Goal: Transaction & Acquisition: Purchase product/service

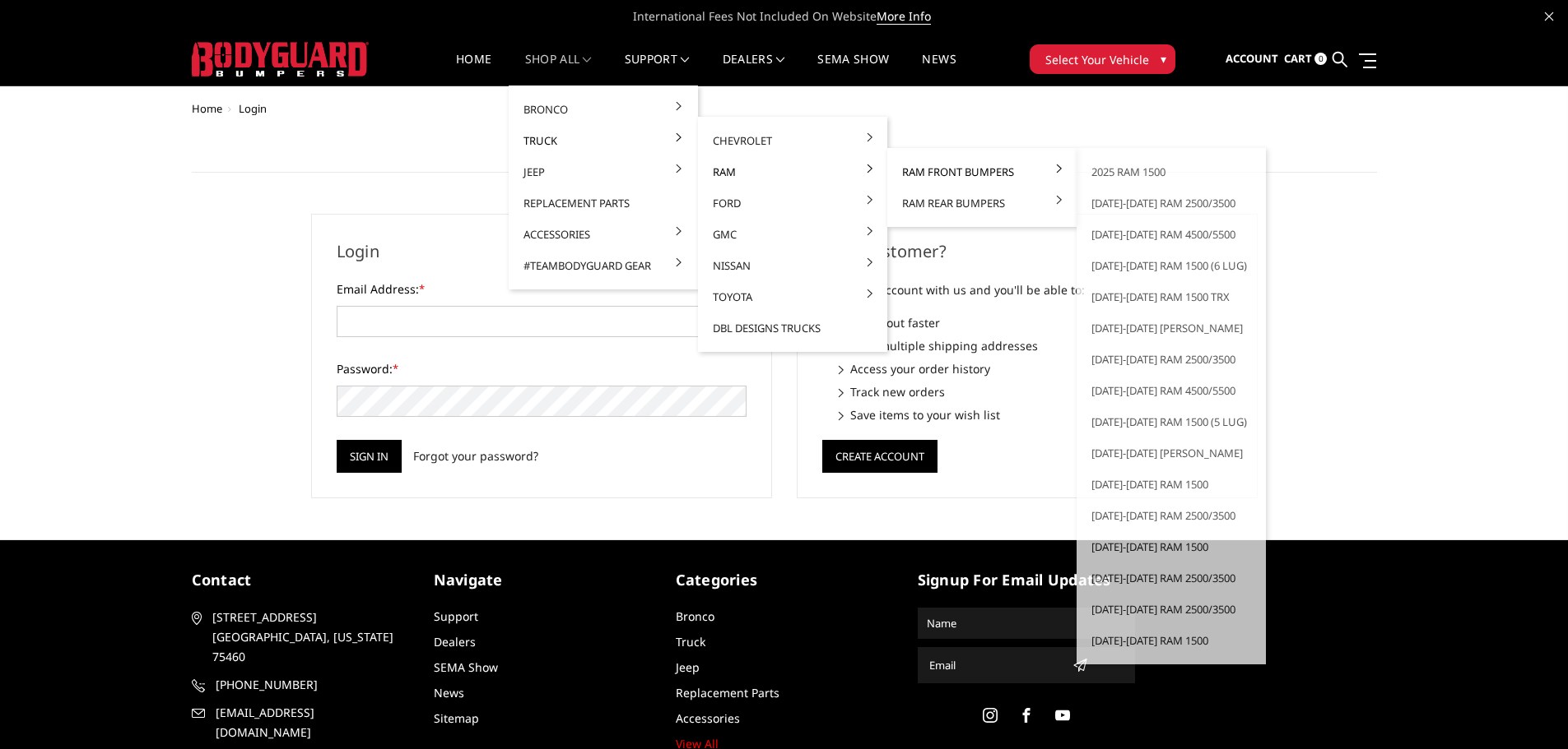
click at [928, 167] on link "Ram Front Bumpers" at bounding box center [982, 171] width 176 height 31
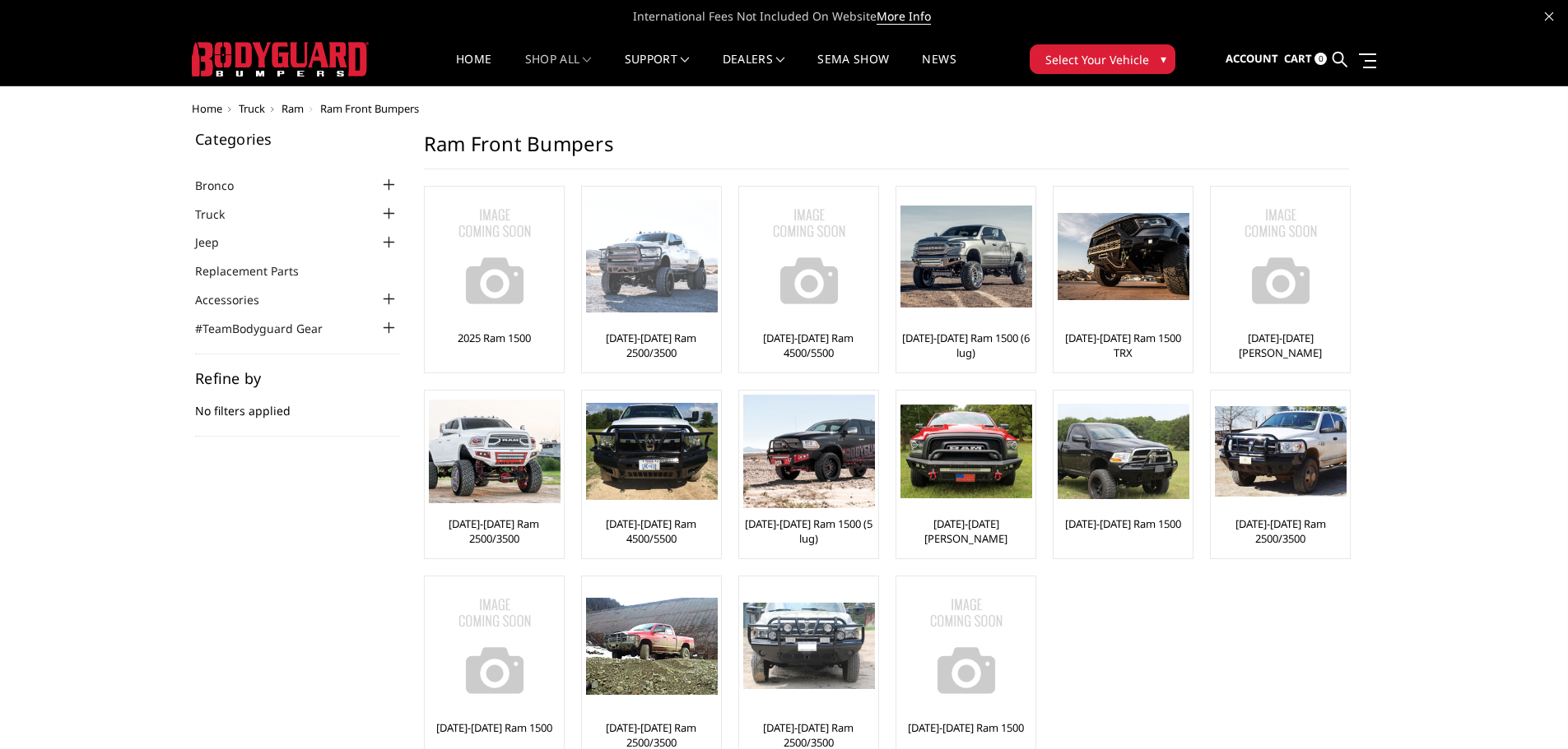
click at [627, 337] on link "[DATE]-[DATE] Ram 2500/3500" at bounding box center [651, 345] width 131 height 29
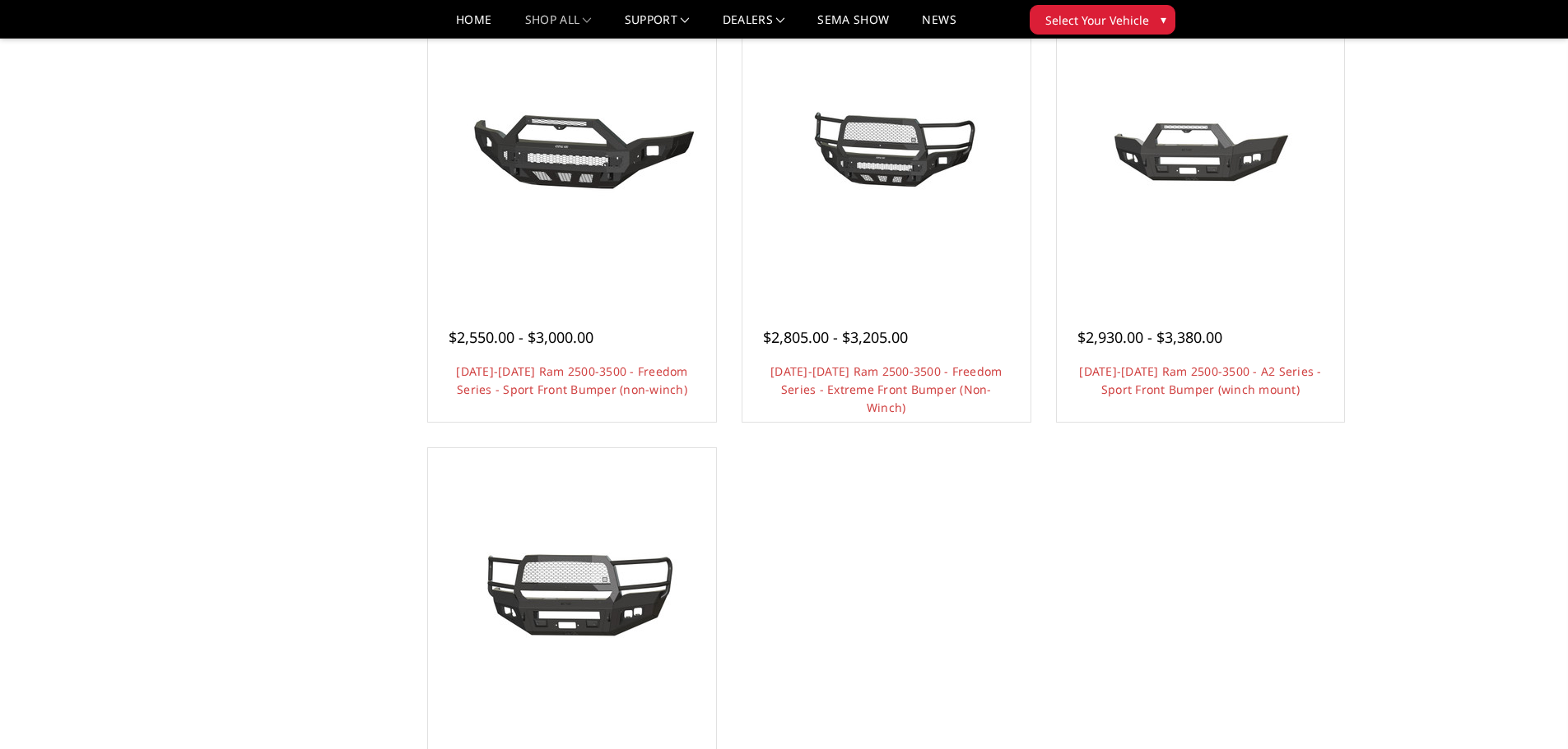
scroll to position [1070, 0]
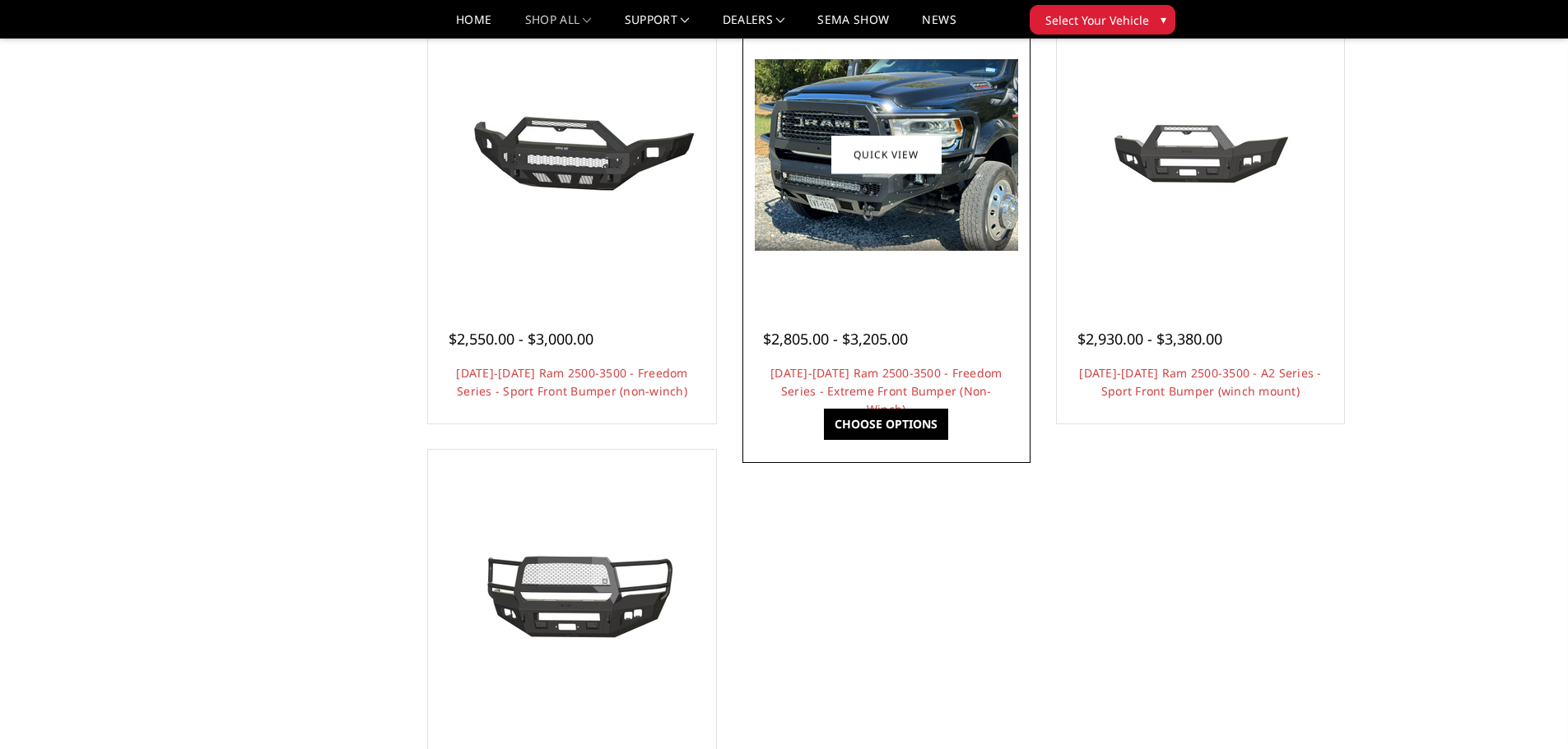
click at [922, 175] on img at bounding box center [885, 155] width 263 height 192
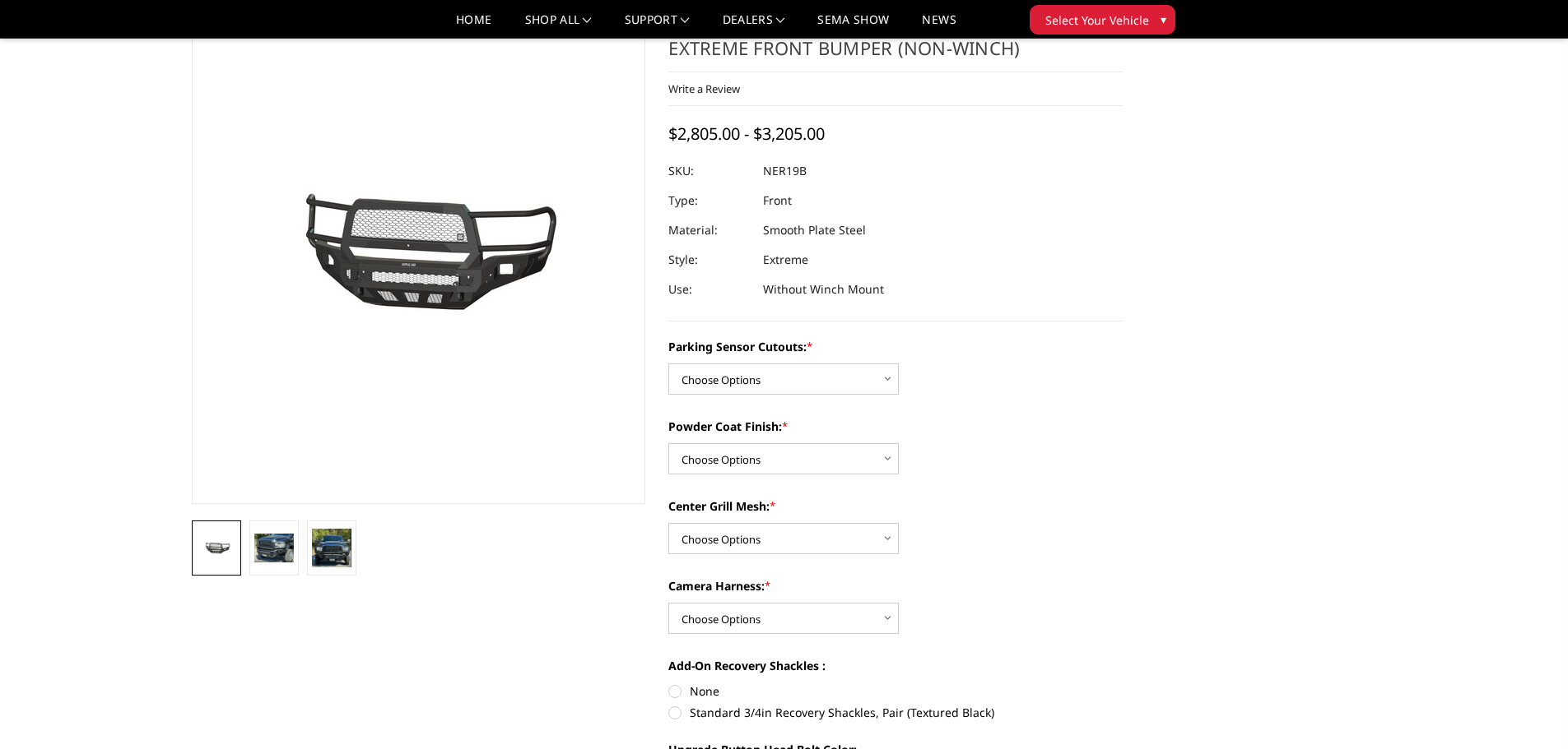
scroll to position [83, 0]
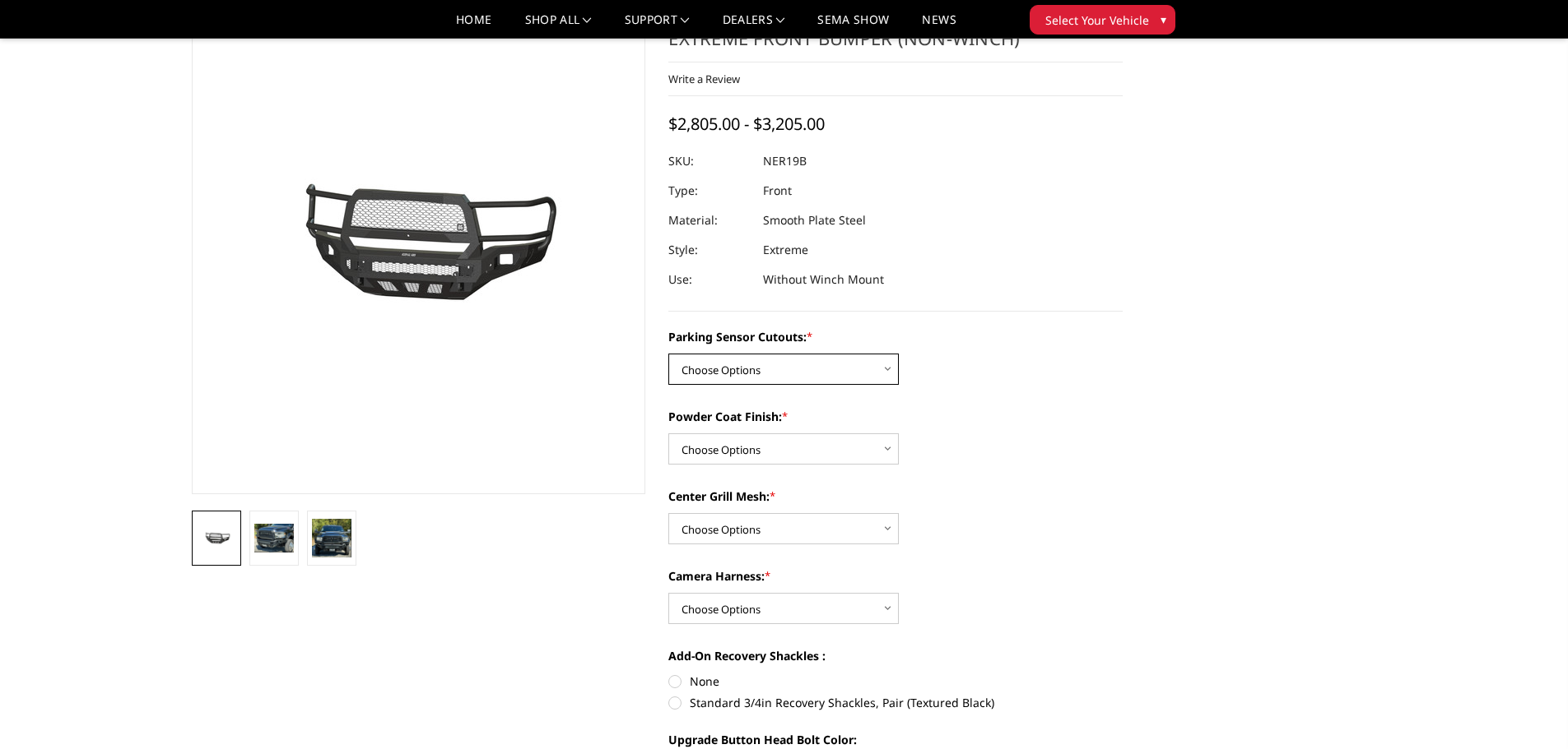
click at [774, 377] on select "Choose Options No - Without Parking Sensor Cutouts Yes - With Parking Sensor Cu…" at bounding box center [784, 369] width 231 height 31
select select "2701"
click at [668, 354] on select "Choose Options No - Without Parking Sensor Cutouts Yes - With Parking Sensor Cu…" at bounding box center [784, 369] width 231 height 31
click at [797, 453] on select "Choose Options Bare Metal Texture Black Powder Coat" at bounding box center [784, 448] width 231 height 31
select select "2703"
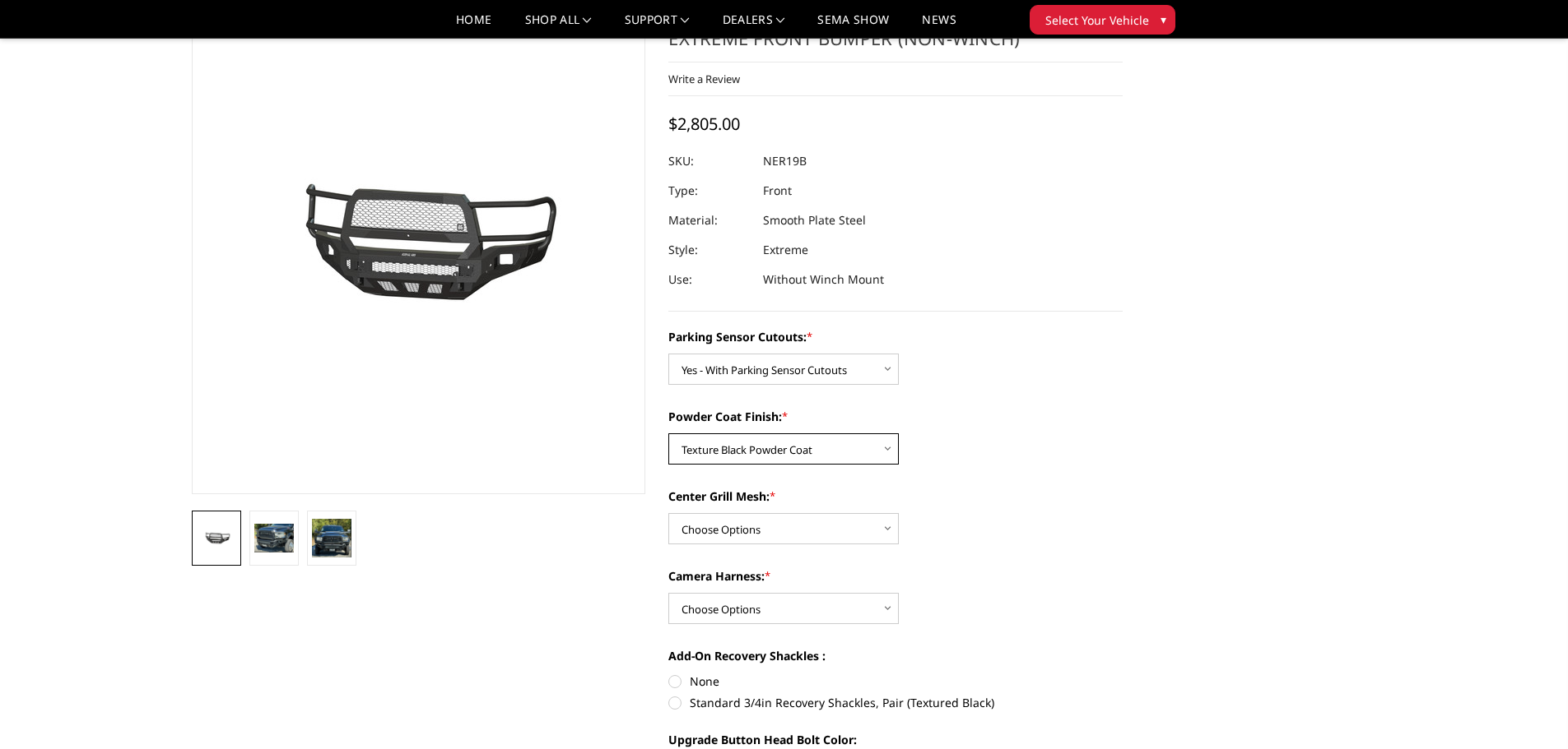
click at [668, 433] on select "Choose Options Bare Metal Texture Black Powder Coat" at bounding box center [784, 448] width 231 height 31
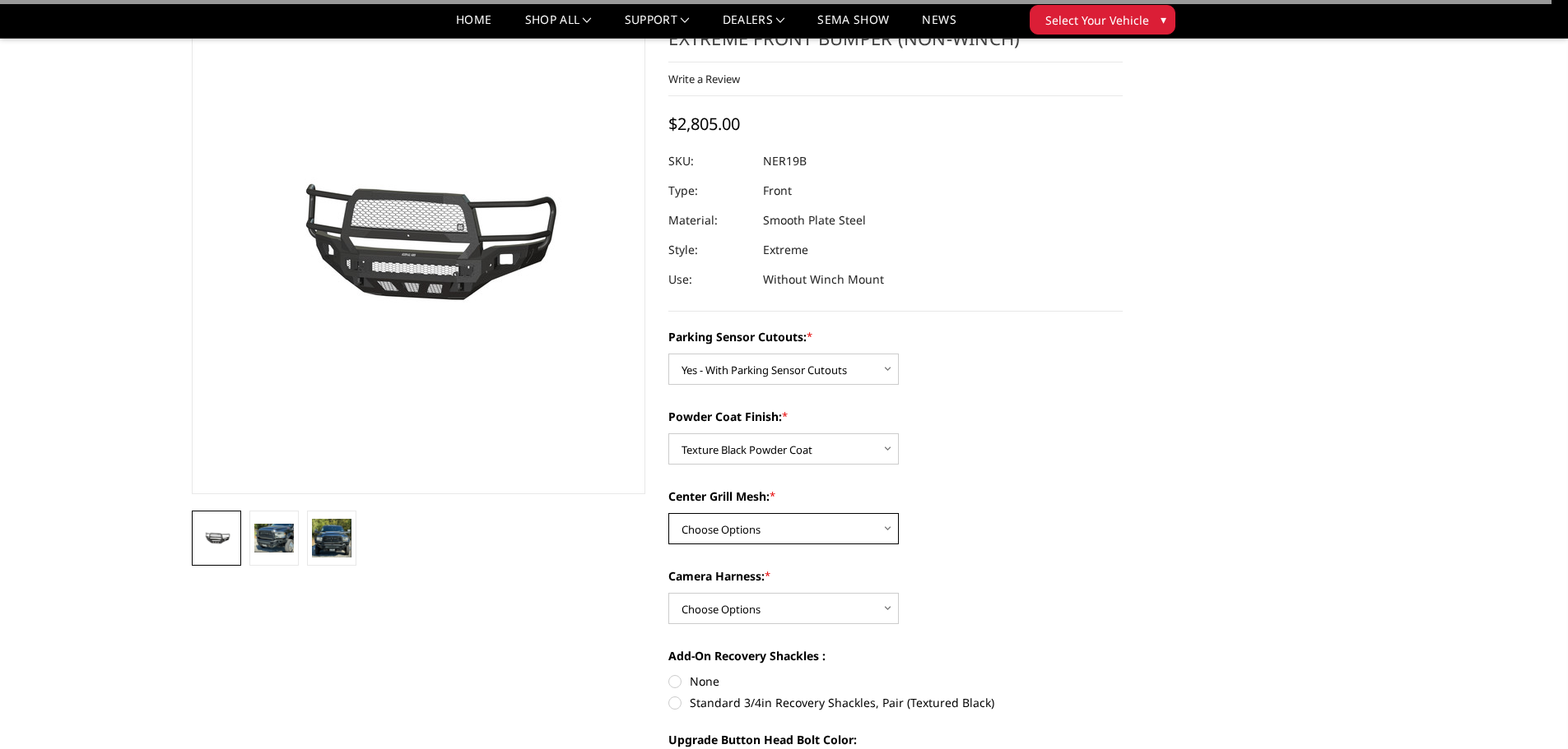
drag, startPoint x: 799, startPoint y: 523, endPoint x: 806, endPoint y: 537, distance: 15.7
click at [799, 524] on select "Choose Options With Center Grill Mesh Without Center Grill Mesh" at bounding box center [784, 529] width 231 height 31
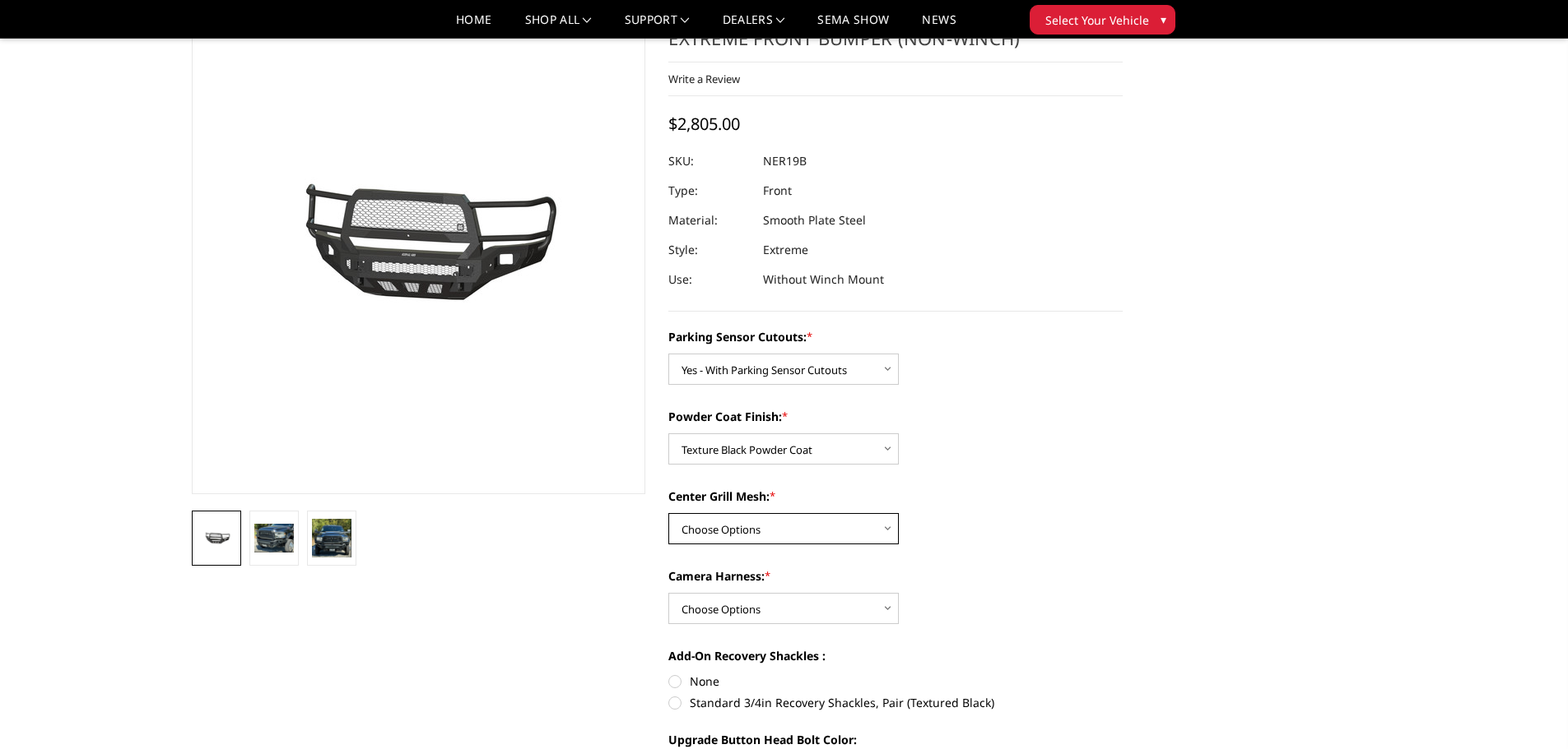
select select "2705"
click at [668, 514] on select "Choose Options With Center Grill Mesh Without Center Grill Mesh" at bounding box center [784, 529] width 231 height 31
click at [800, 620] on select "Choose Options WITH Camera Harness WITHOUT Camera Harness" at bounding box center [784, 608] width 231 height 31
select select "2706"
click at [668, 593] on select "Choose Options WITH Camera Harness WITHOUT Camera Harness" at bounding box center [784, 608] width 231 height 31
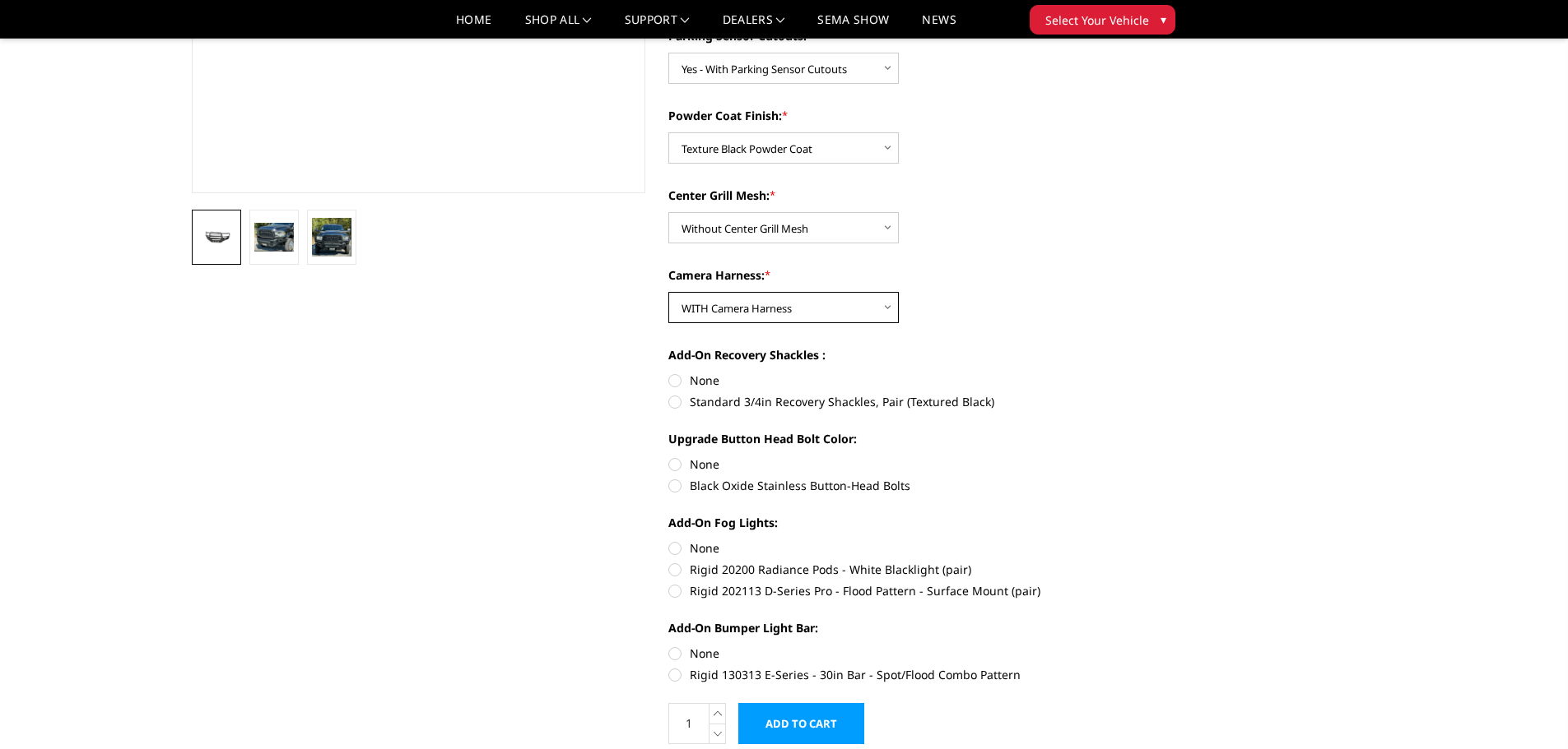
scroll to position [412, 0]
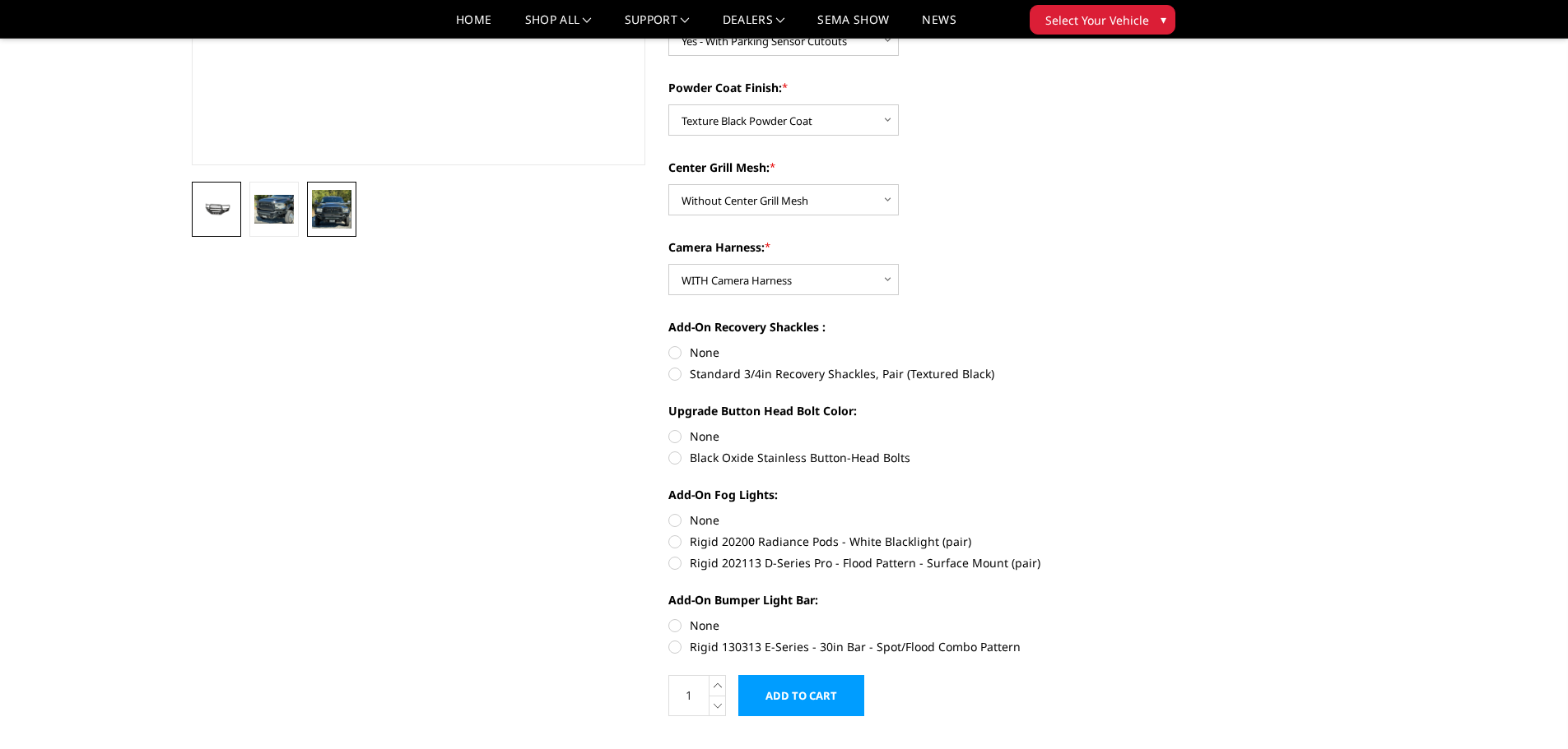
drag, startPoint x: 331, startPoint y: 212, endPoint x: 340, endPoint y: 220, distance: 12.0
click at [332, 211] on img at bounding box center [331, 210] width 39 height 38
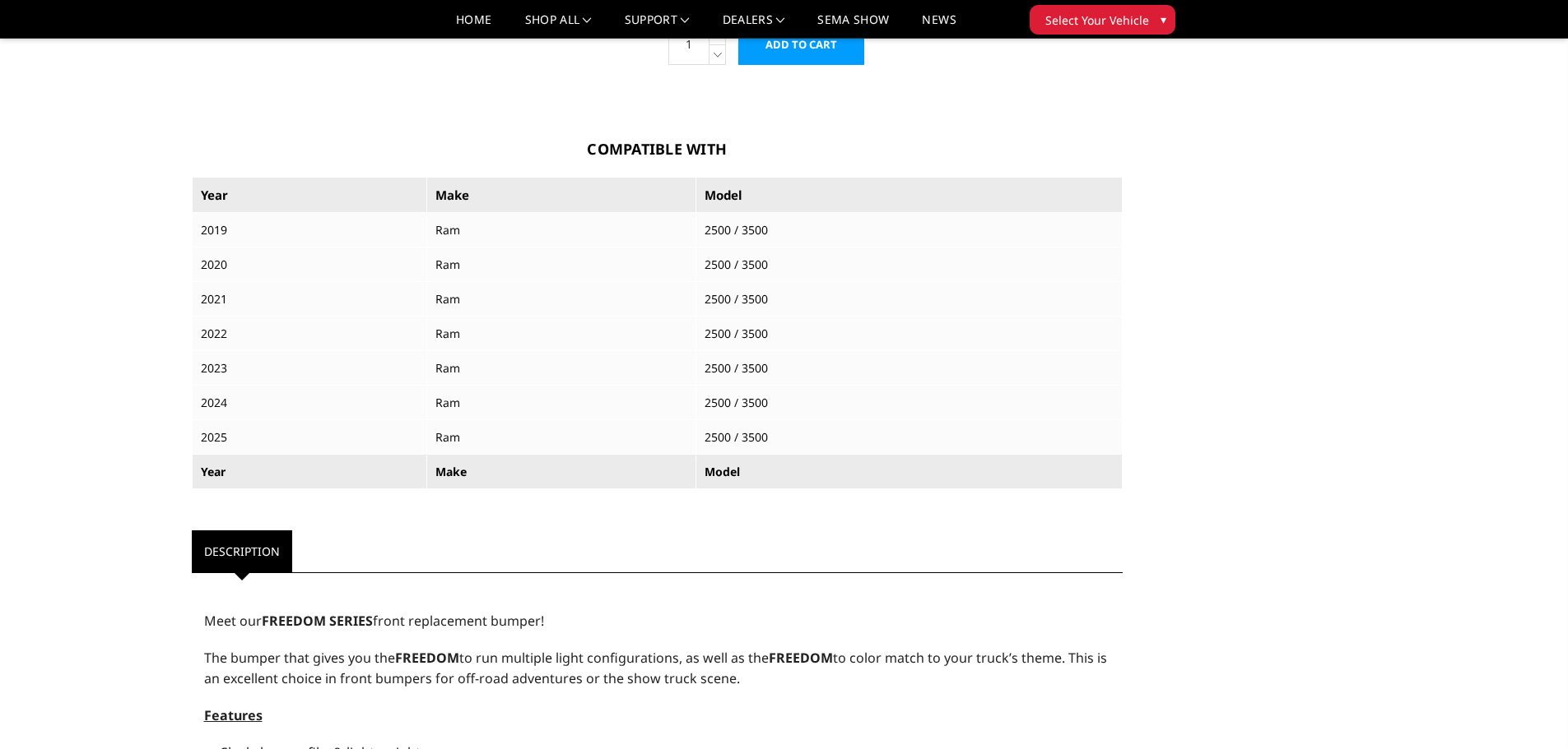
scroll to position [1399, 0]
